Goal: Task Accomplishment & Management: Use online tool/utility

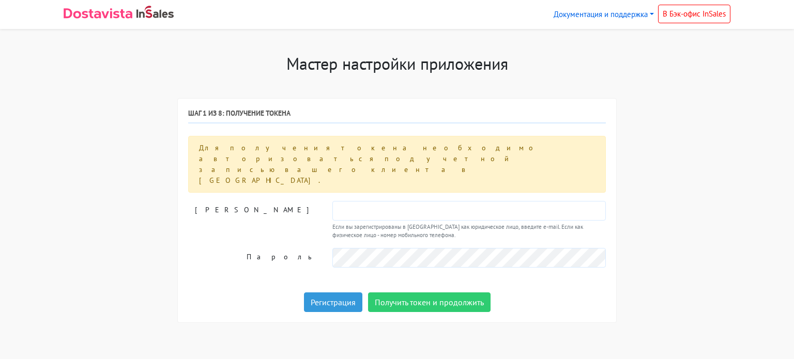
drag, startPoint x: 248, startPoint y: 144, endPoint x: 551, endPoint y: 140, distance: 303.6
click at [523, 140] on div "Для получения токена необходимо авторизоваться под учетной записью вашего клиен…" at bounding box center [397, 164] width 418 height 57
click at [575, 140] on div "Для получения токена необходимо авторизоваться под учетной записью вашего клиен…" at bounding box center [397, 164] width 418 height 57
click at [555, 148] on div "Для получения токена необходимо авторизоваться под учетной записью вашего клиен…" at bounding box center [397, 164] width 418 height 57
click at [532, 148] on div "Для получения токена необходимо авторизоваться под учетной записью вашего клиен…" at bounding box center [397, 164] width 418 height 57
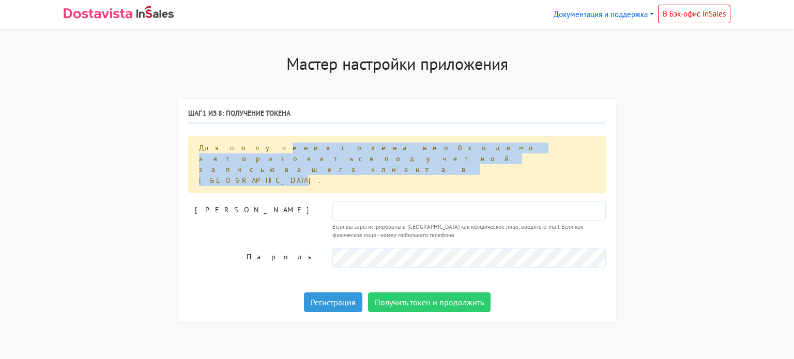
drag, startPoint x: 511, startPoint y: 146, endPoint x: 178, endPoint y: 151, distance: 333.1
click at [180, 151] on div "Шаг 1 из 8: Получение токена Для получения токена необходимо авторизоваться под…" at bounding box center [397, 210] width 439 height 223
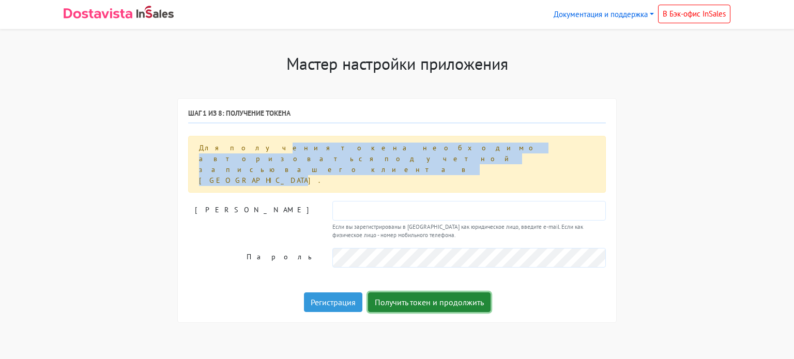
click at [414, 293] on button "Получить токен и продолжить" at bounding box center [429, 303] width 123 height 20
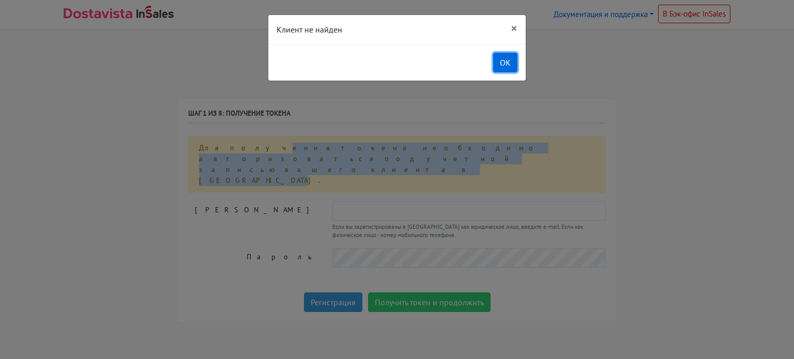
click at [507, 59] on button "OK" at bounding box center [505, 63] width 24 height 20
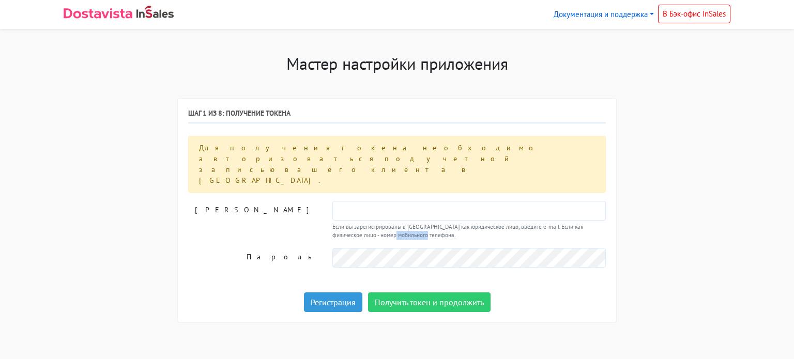
drag, startPoint x: 373, startPoint y: 199, endPoint x: 401, endPoint y: 199, distance: 27.9
click at [401, 223] on small "Если вы зарегистрированы в [GEOGRAPHIC_DATA] как юридическое лицо, введите e-ma…" at bounding box center [470, 232] width 274 height 18
click at [433, 223] on small "Если вы зарегистрированы в [GEOGRAPHIC_DATA] как юридическое лицо, введите e-ma…" at bounding box center [470, 232] width 274 height 18
